Goal: Information Seeking & Learning: Learn about a topic

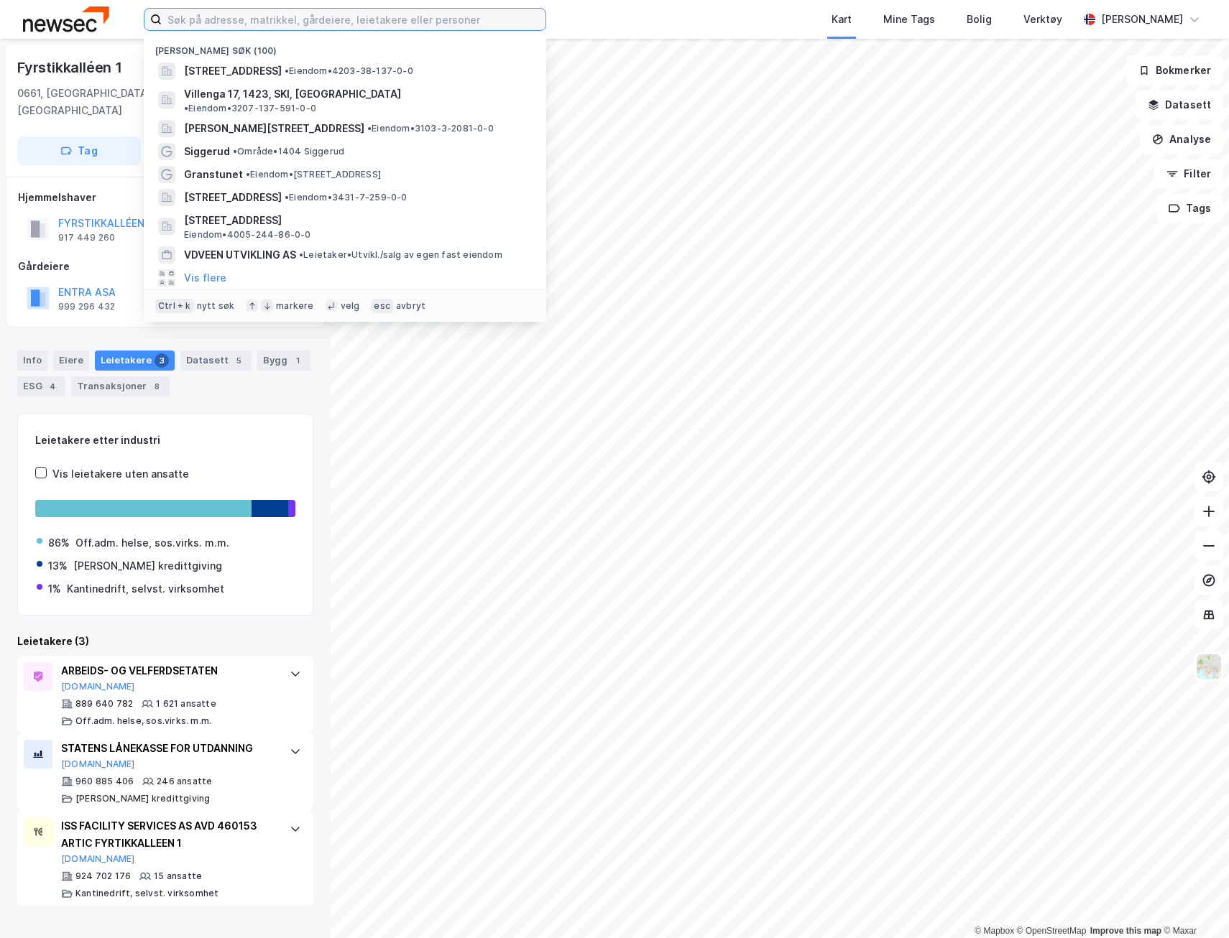
click at [323, 19] on input at bounding box center [354, 20] width 384 height 22
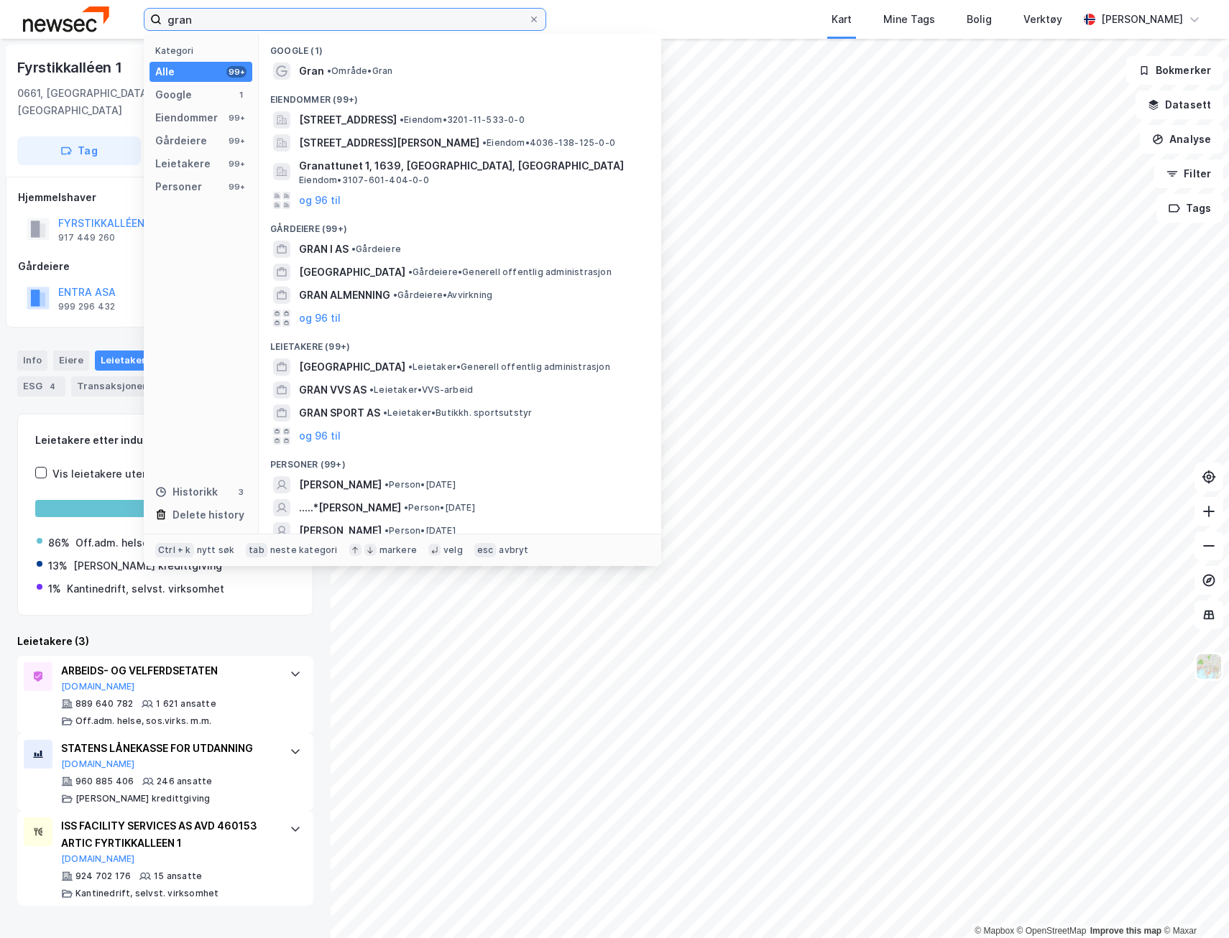
type input "gran"
click at [352, 63] on div "Gran • Område • Gran" at bounding box center [473, 71] width 348 height 17
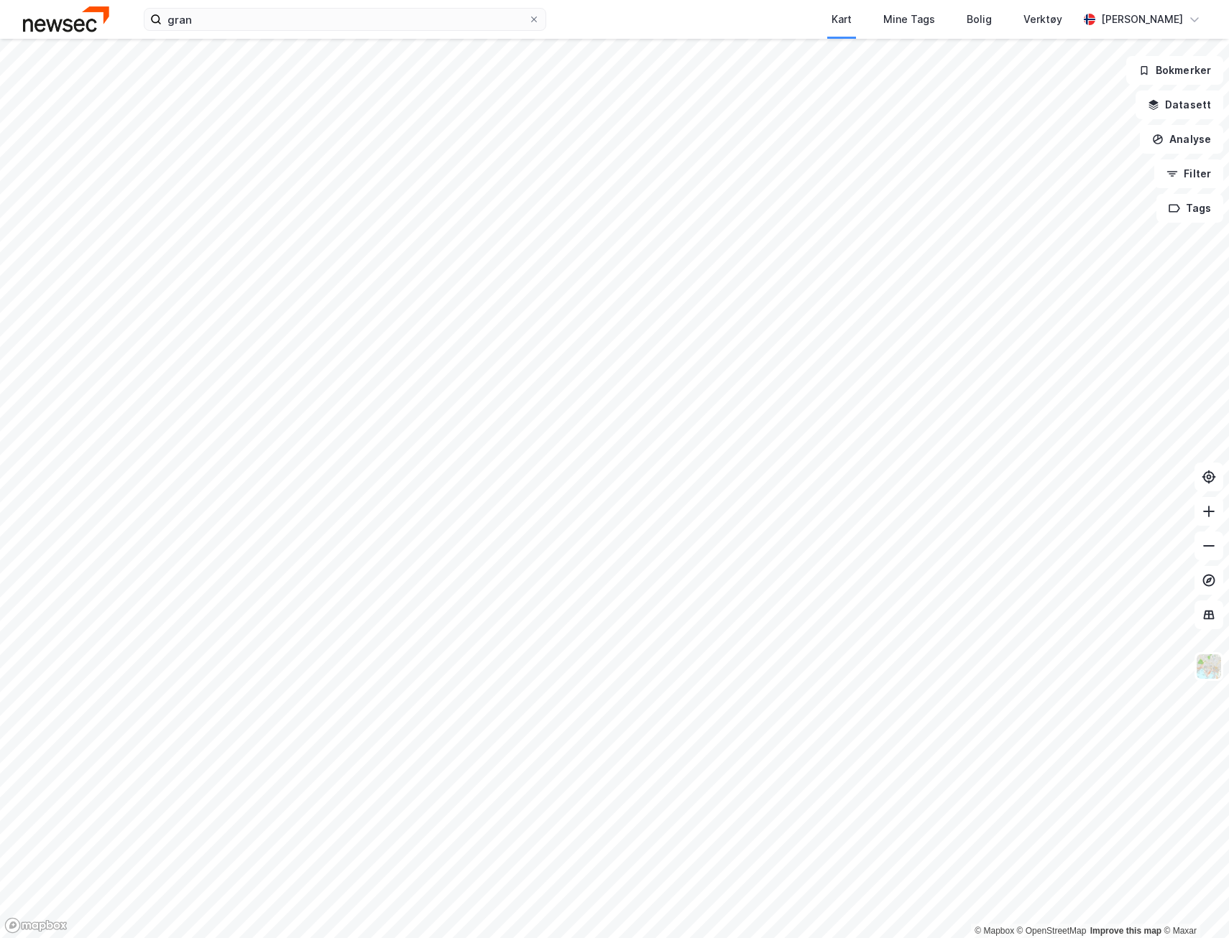
click at [450, 0] on html "gran Kart Mine Tags Bolig Verktøy [PERSON_NAME] © Mapbox © OpenStreetMap Improv…" at bounding box center [614, 469] width 1229 height 938
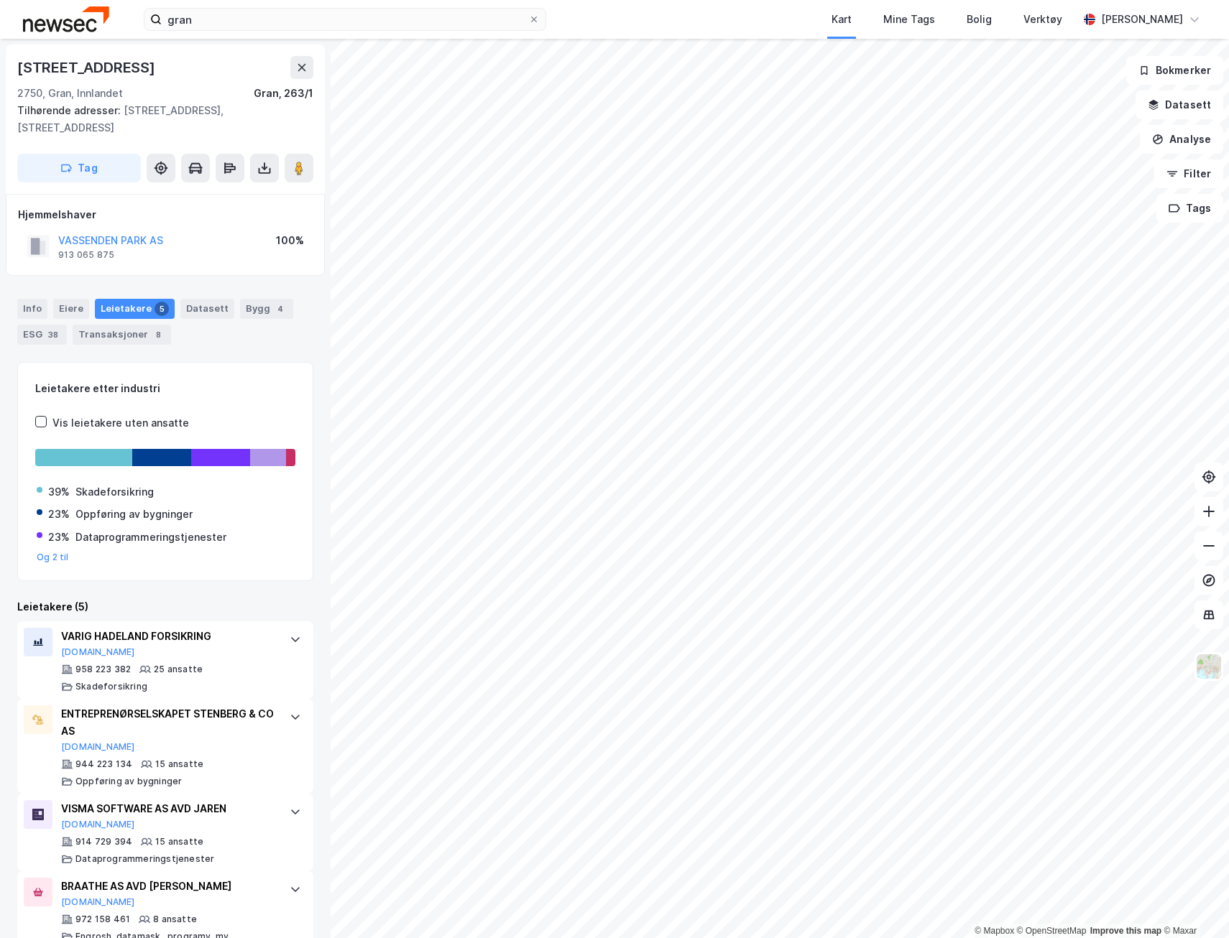
click at [130, 309] on div "Leietakere 5" at bounding box center [135, 309] width 80 height 20
